Goal: Information Seeking & Learning: Find specific fact

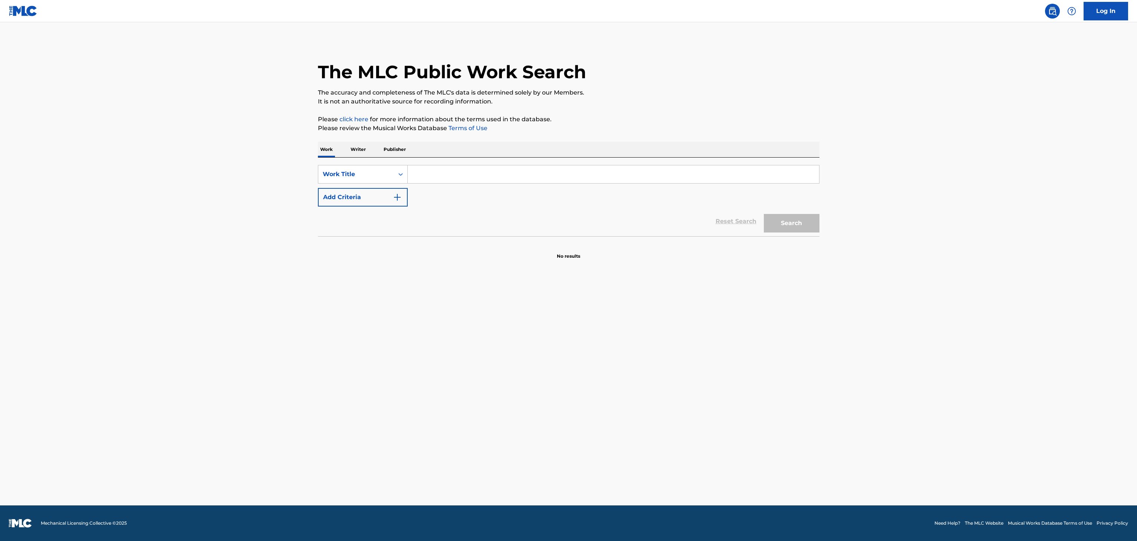
click at [500, 184] on div "SearchWithCriteriaedf98dda-24bf-4395-b979-6c8bc25cc4ff Work Title Add Criteria" at bounding box center [569, 186] width 502 height 42
click at [503, 180] on input "Search Form" at bounding box center [613, 174] width 411 height 18
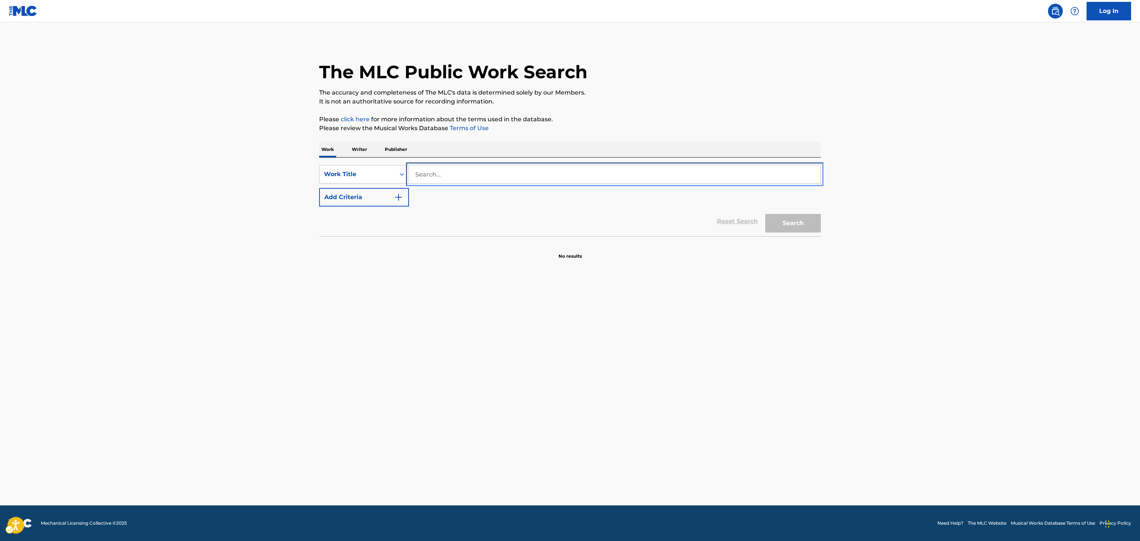
type input "V"
paste input "FAMILY MATTERS"
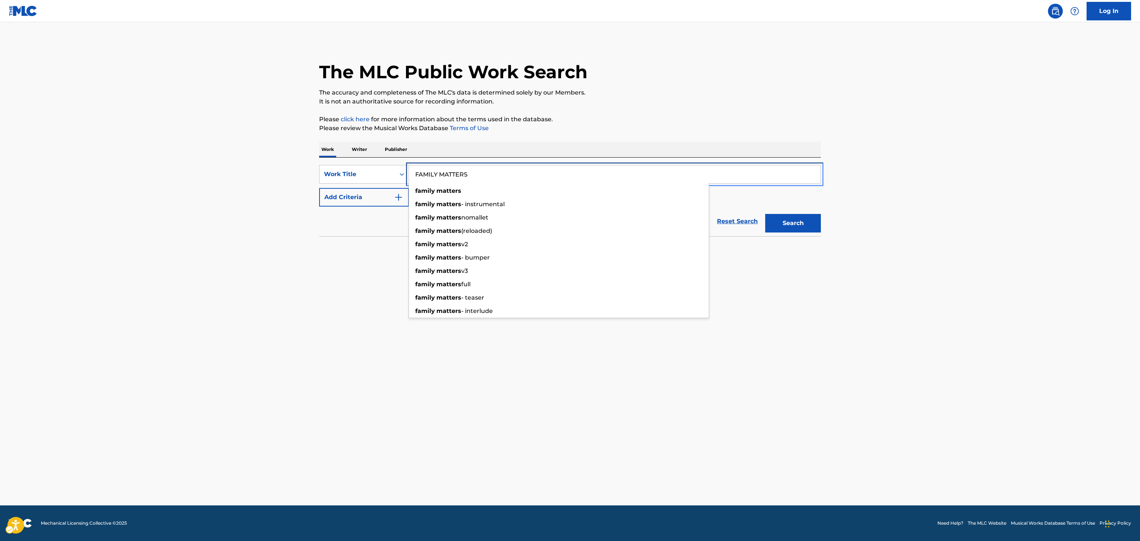
type input "FAMILY MATTERS"
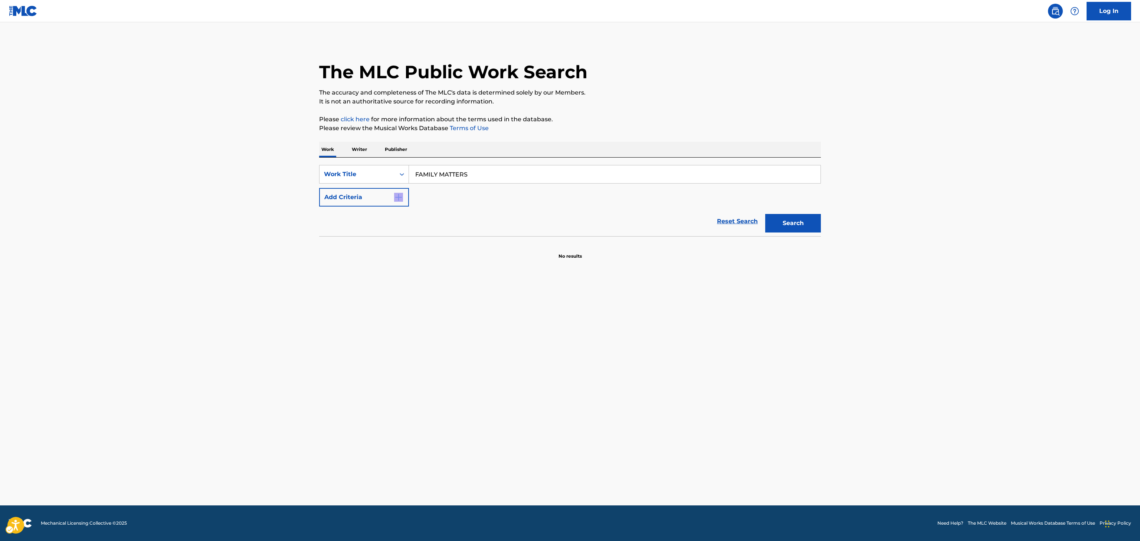
drag, startPoint x: 340, startPoint y: 211, endPoint x: 372, endPoint y: 186, distance: 41.0
click at [372, 186] on form "SearchWithCriteriaedf98dda-24bf-4395-b979-6c8bc25cc4ff Work Title FAMILY MATTER…" at bounding box center [570, 200] width 502 height 71
click at [372, 186] on div "SearchWithCriteriaedf98dda-24bf-4395-b979-6c8bc25cc4ff Work Title FAMILY MATTER…" at bounding box center [570, 186] width 502 height 42
click at [399, 198] on img "Search Form" at bounding box center [398, 197] width 9 height 9
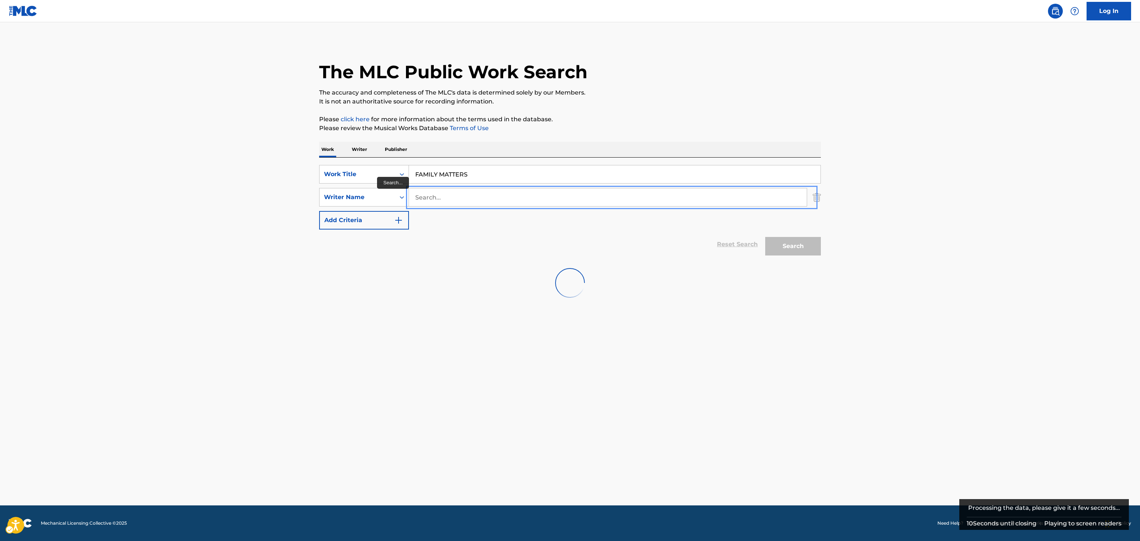
click at [454, 200] on input "Search..." at bounding box center [608, 197] width 398 height 18
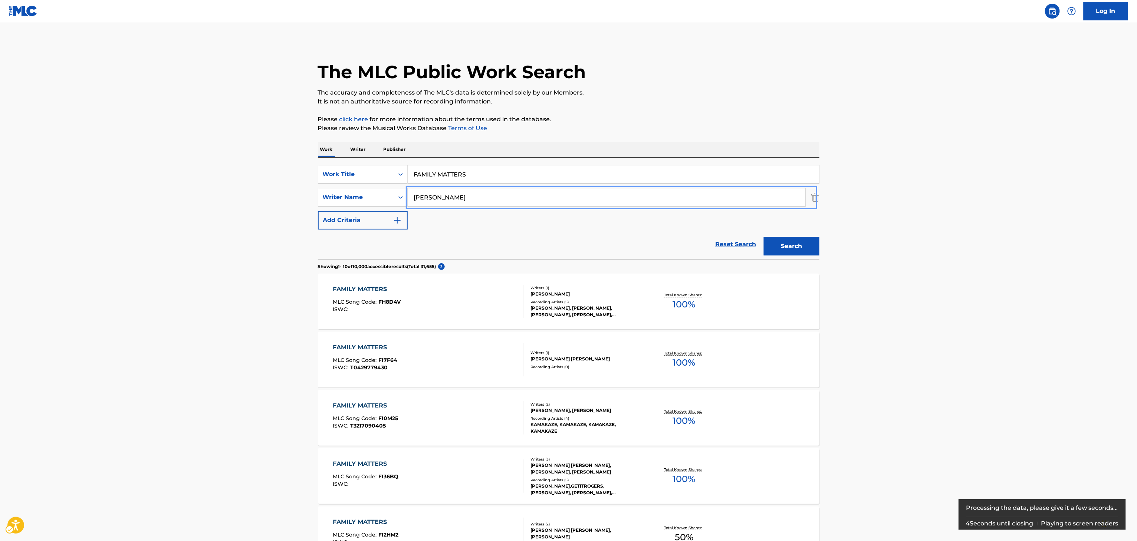
type input "[PERSON_NAME]"
click at [318, 211] on button "Add Criteria" at bounding box center [363, 220] width 90 height 19
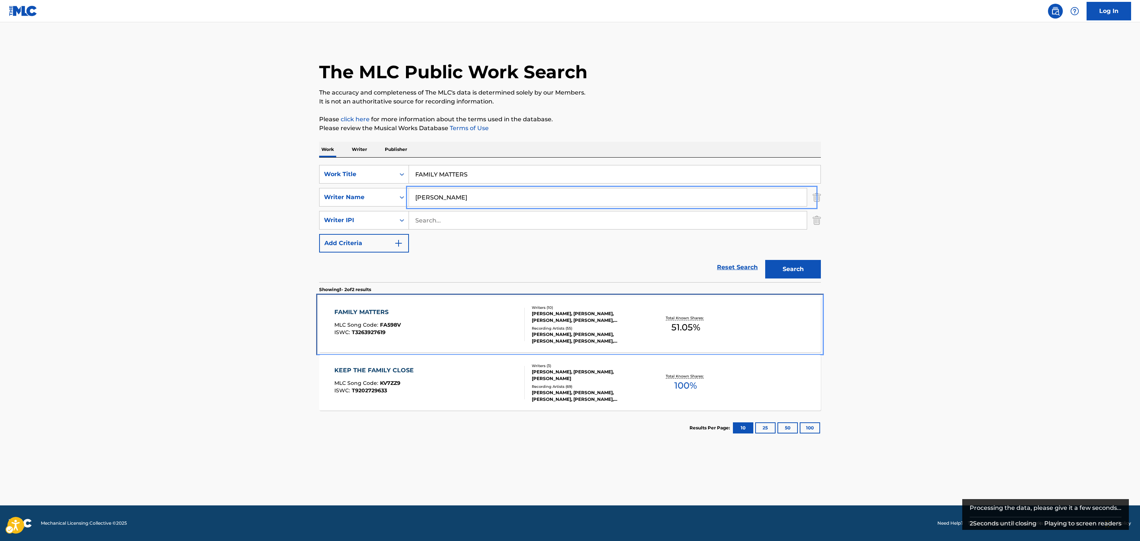
click at [739, 318] on div "FAMILY MATTERS MLC Song Code : FA598V ISWC : T3263927619 Writers ( 10 ) [PERSON…" at bounding box center [570, 325] width 502 height 56
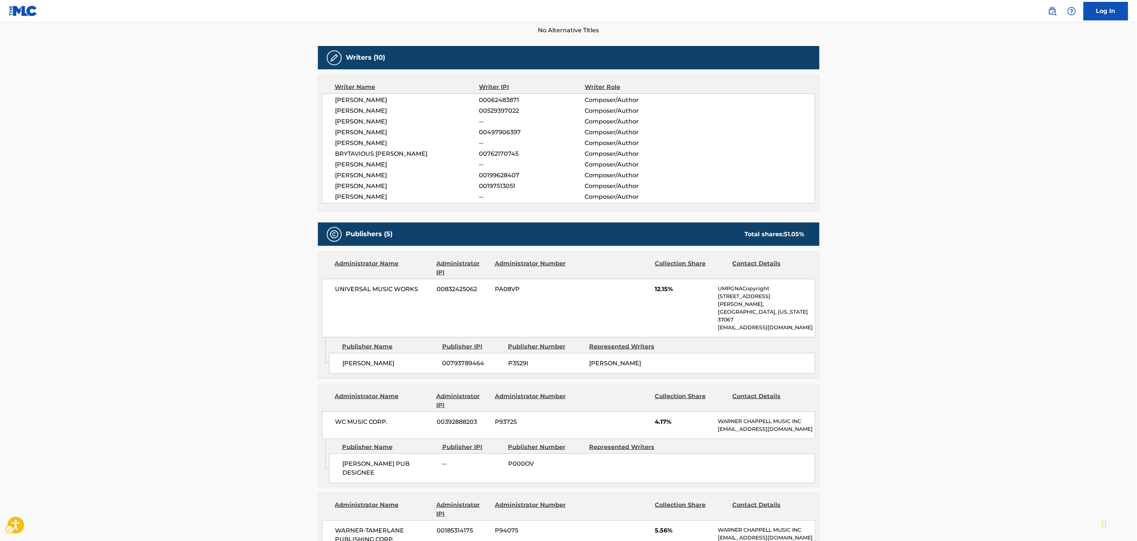
scroll to position [113, 0]
